Goal: Contribute content: Add original content to the website for others to see

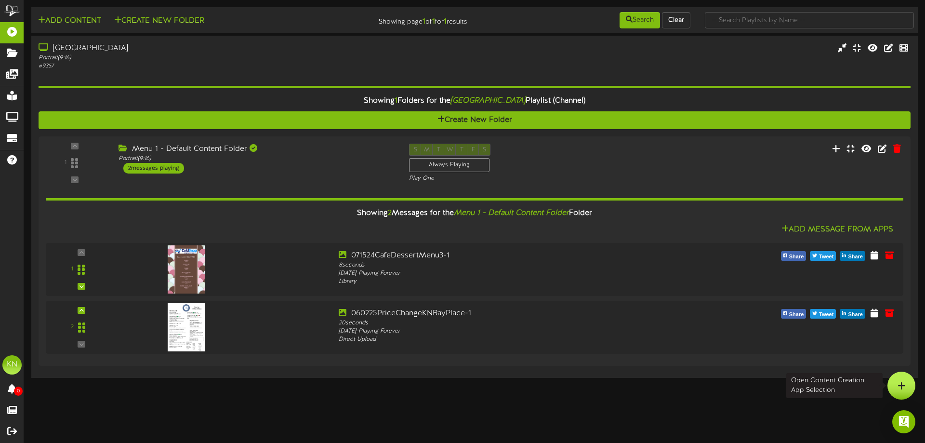
click at [898, 389] on icon at bounding box center [902, 385] width 8 height 9
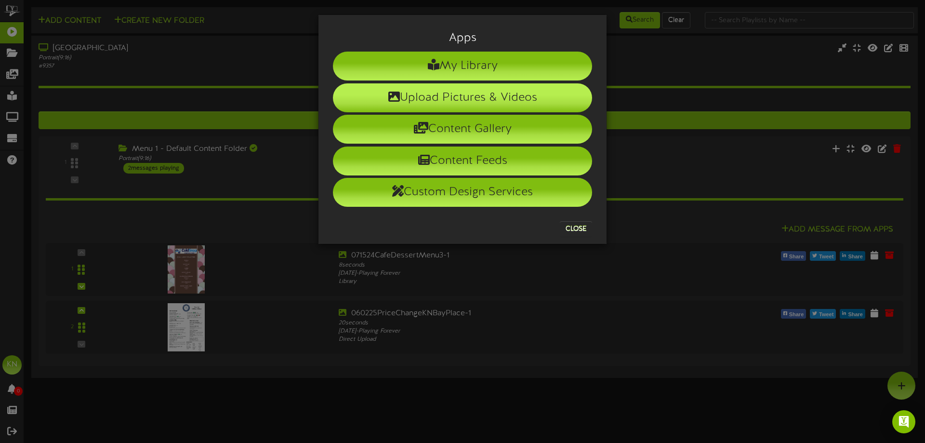
click at [441, 99] on li "Upload Pictures & Videos" at bounding box center [462, 97] width 259 height 29
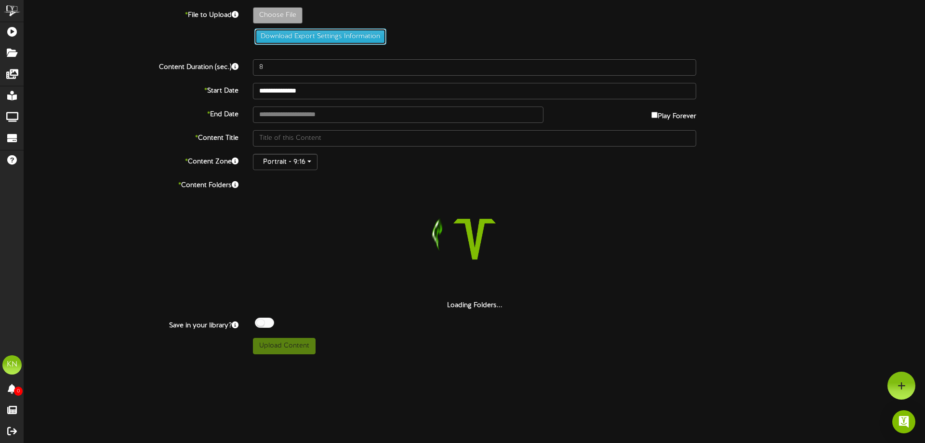
click at [328, 35] on button "Download Export Settings Information" at bounding box center [320, 36] width 132 height 16
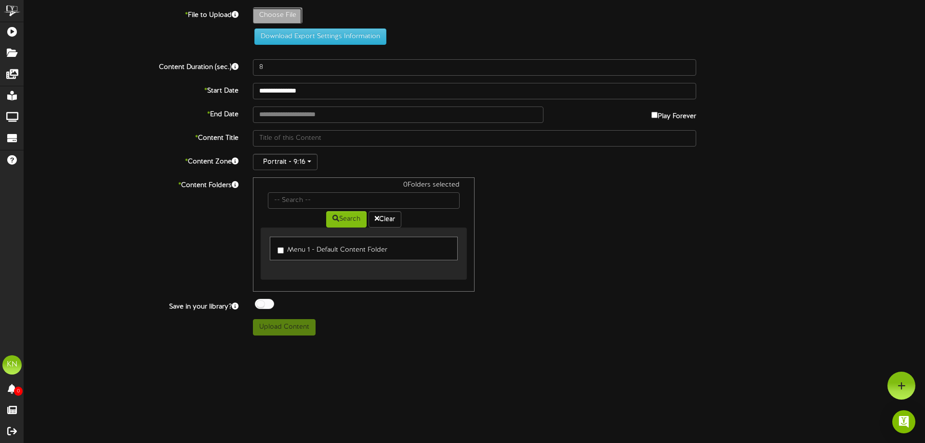
type input "**********"
type input "100625-1"
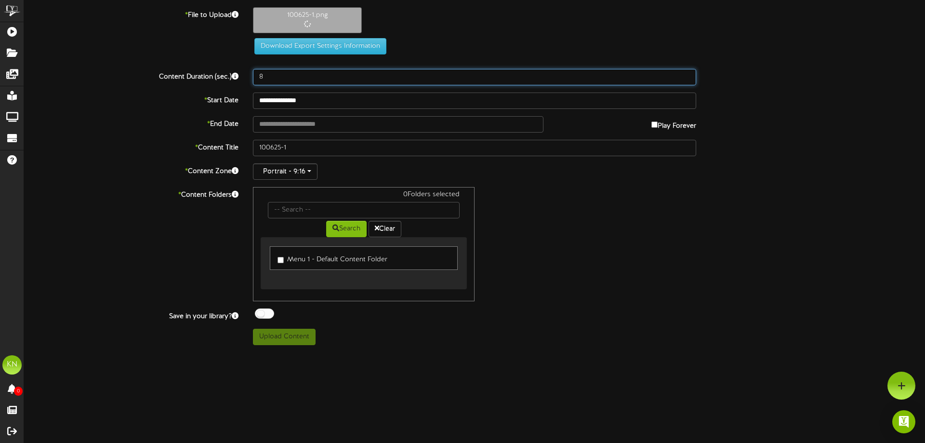
click at [330, 75] on input "8" at bounding box center [474, 77] width 443 height 16
type input "3"
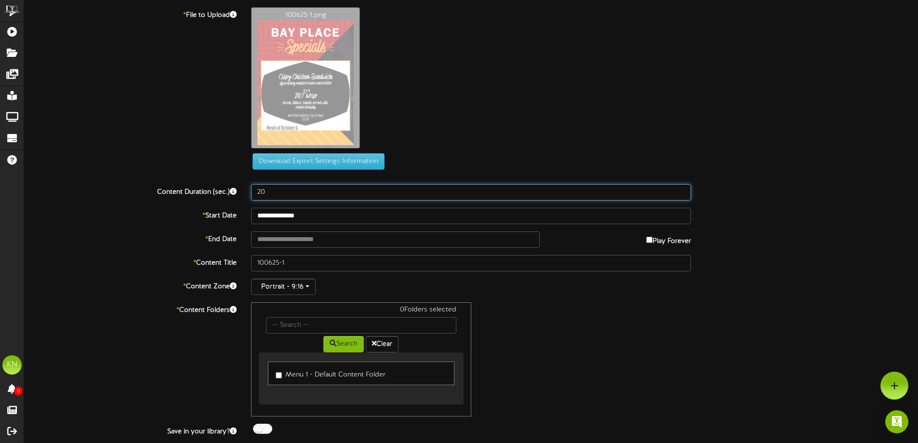
type input "20"
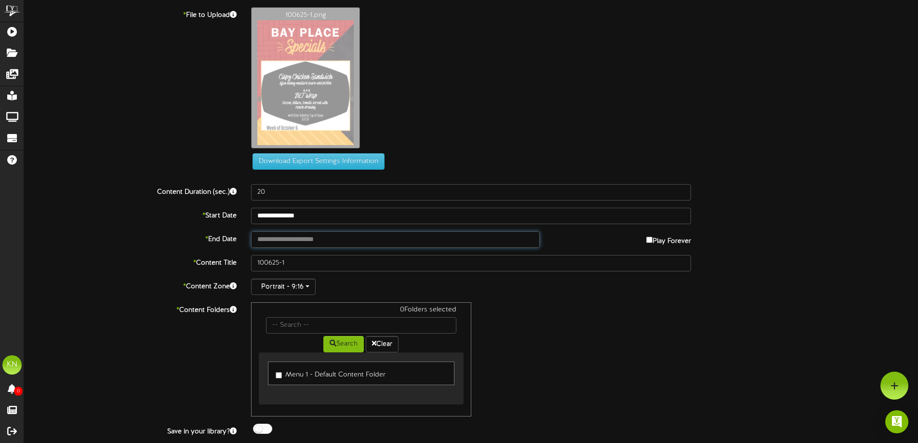
click at [372, 240] on input "text" at bounding box center [395, 239] width 288 height 16
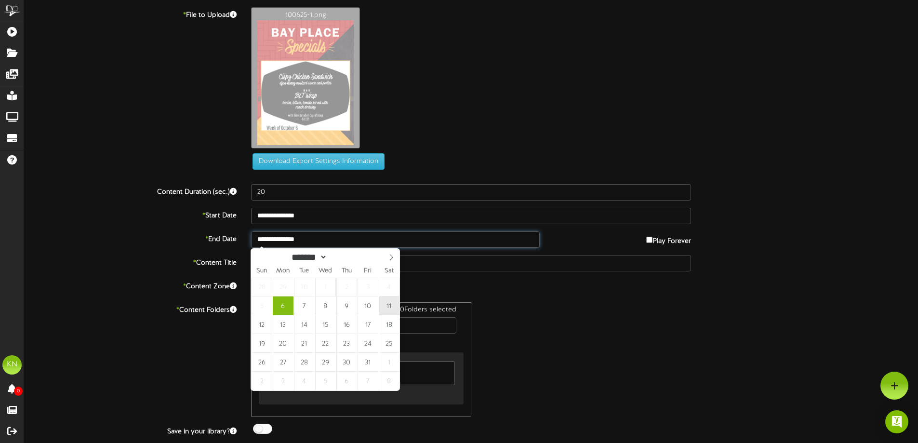
type input "**********"
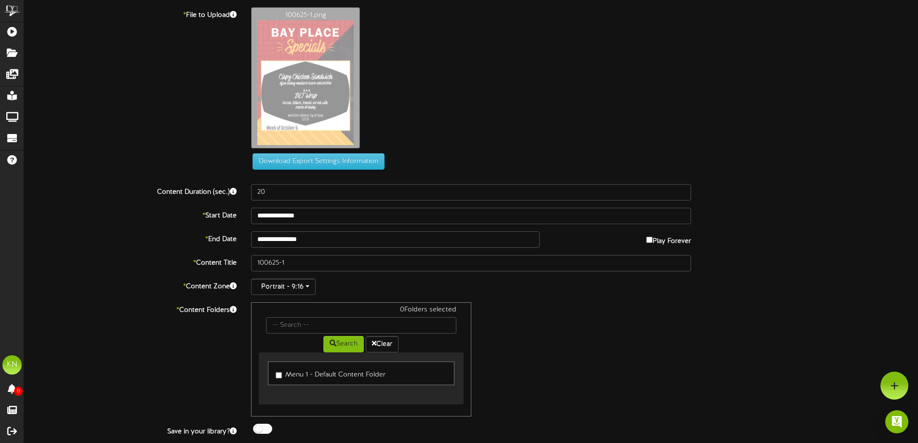
click at [329, 373] on label "Menu 1 - Default Content Folder" at bounding box center [331, 373] width 110 height 13
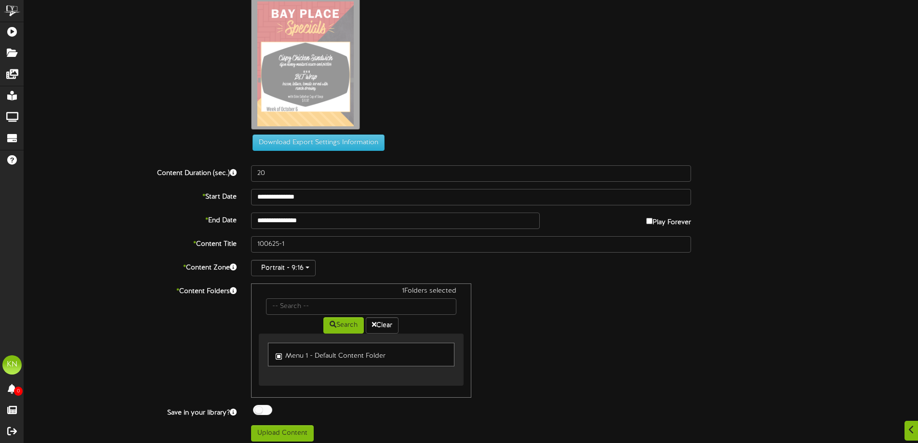
scroll to position [25, 0]
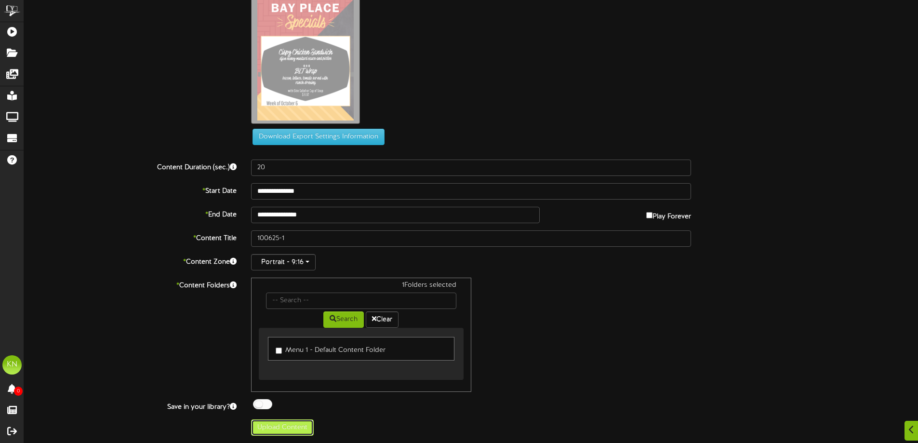
click at [285, 432] on button "Upload Content" at bounding box center [282, 427] width 63 height 16
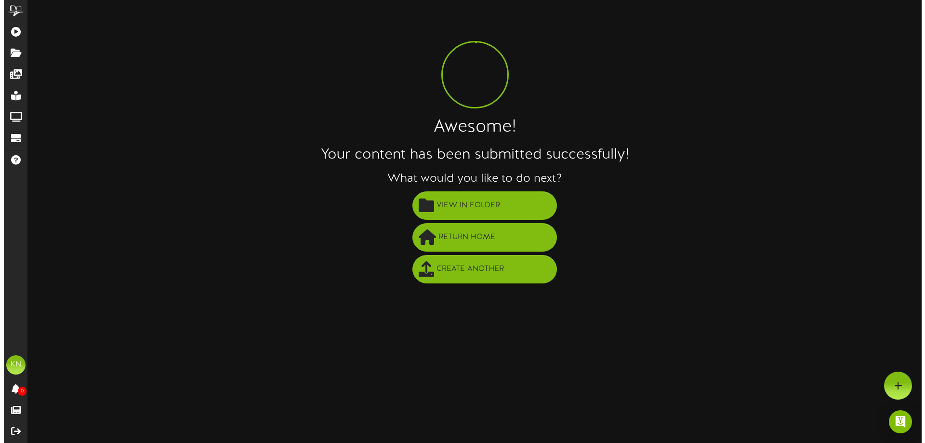
scroll to position [0, 0]
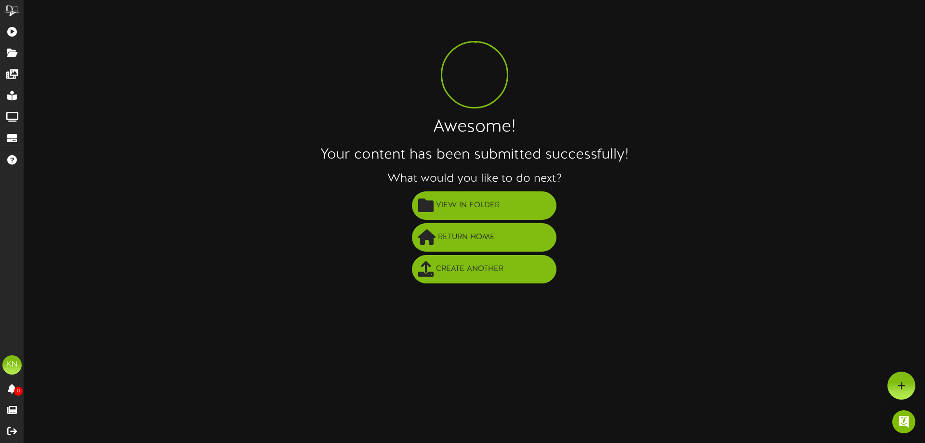
drag, startPoint x: 607, startPoint y: 316, endPoint x: 347, endPoint y: 305, distance: 260.4
click at [347, 290] on html "ChannelValet Playlists Folders Messages My Library Groups Devices Help KN [PERS…" at bounding box center [462, 145] width 925 height 290
